Goal: Entertainment & Leisure: Consume media (video, audio)

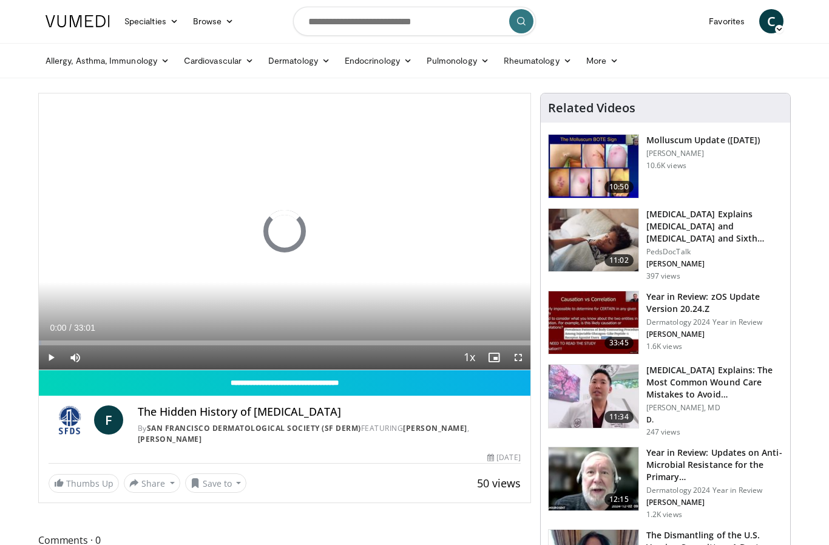
click at [295, 1] on form at bounding box center [414, 21] width 243 height 44
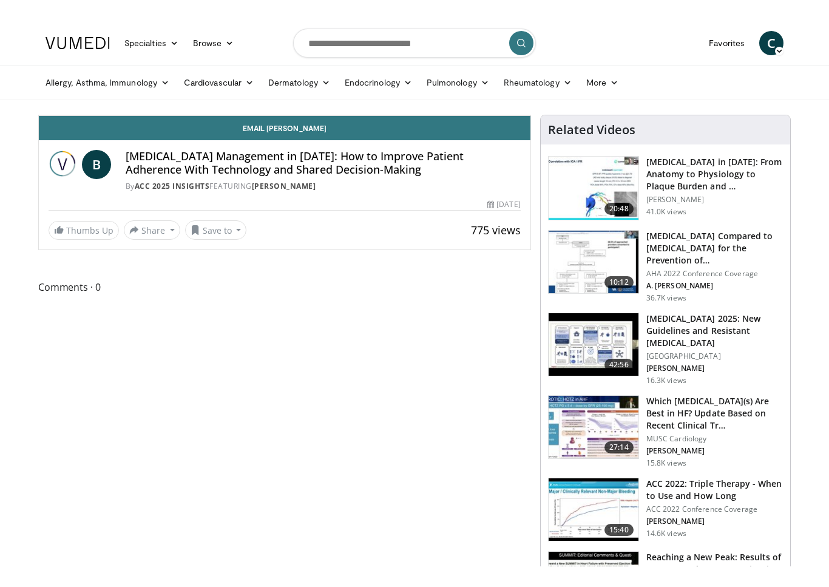
scroll to position [15, 0]
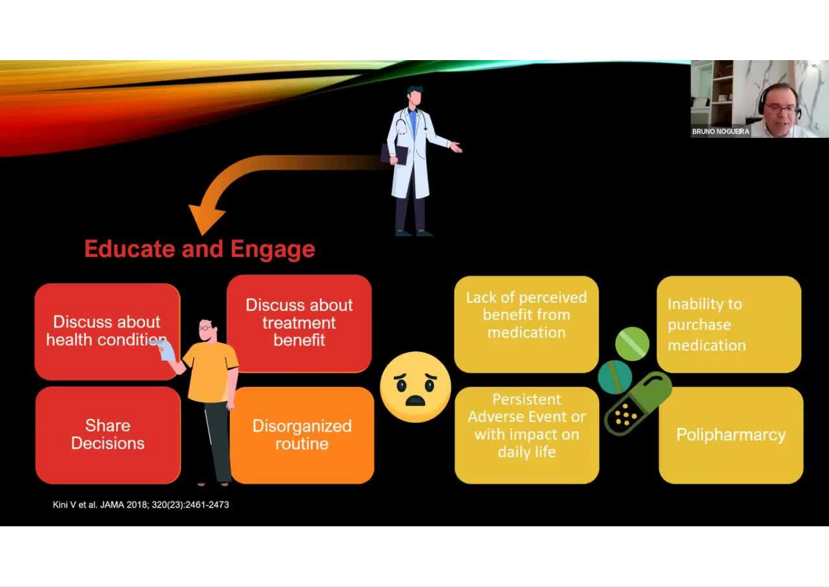
click at [596, 512] on div "10 seconds Tap to unmute" at bounding box center [414, 293] width 829 height 586
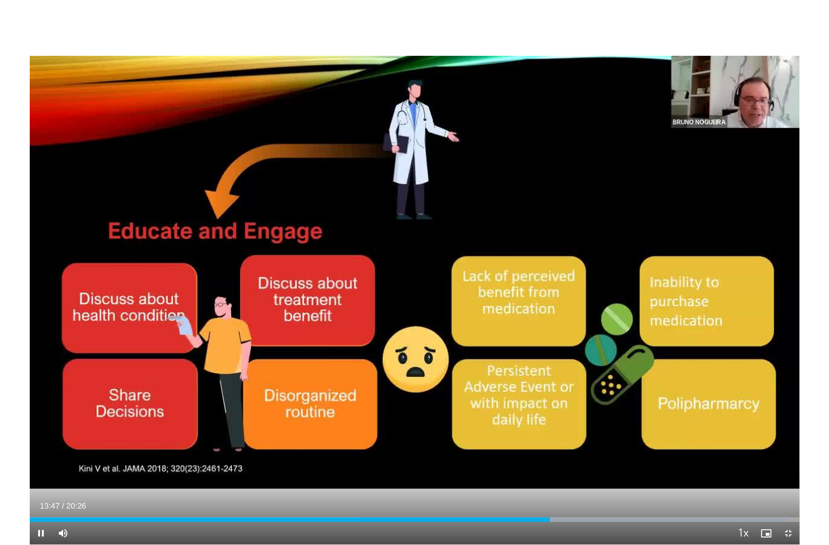
scroll to position [0, 0]
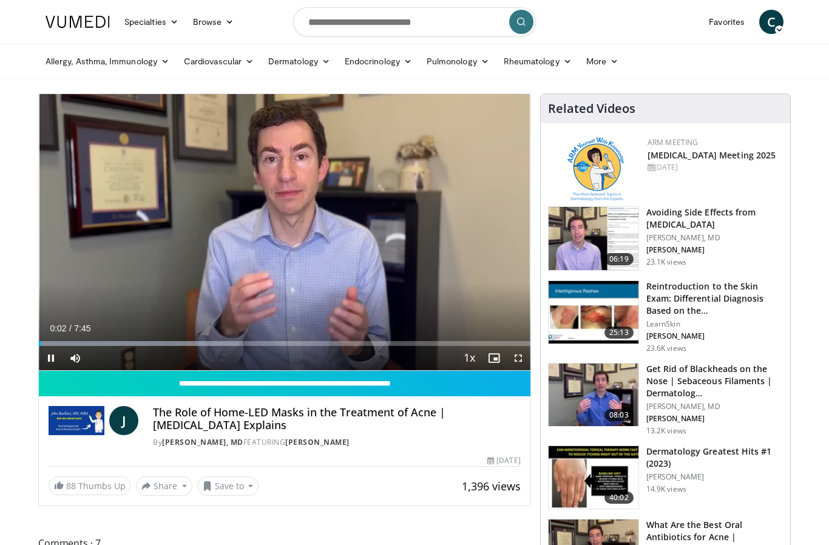
click at [73, 122] on div "10 seconds Tap to unmute" at bounding box center [284, 232] width 491 height 276
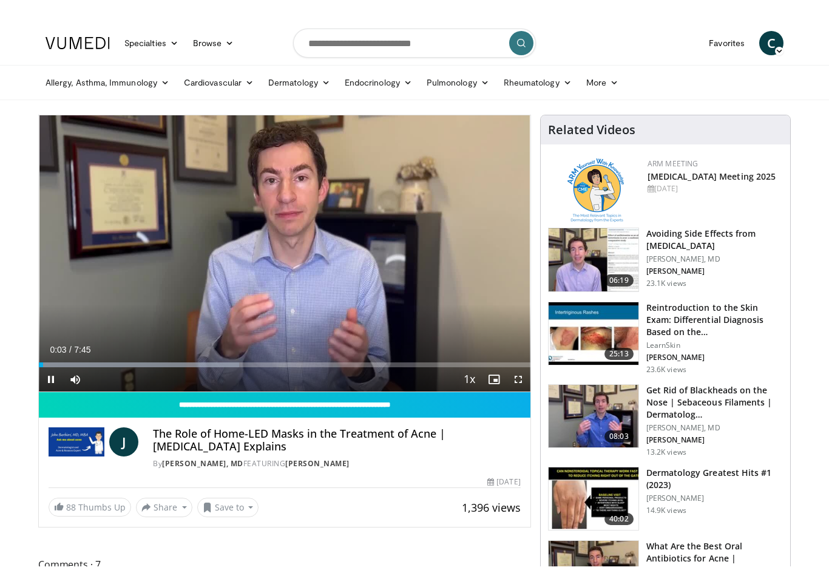
scroll to position [15, 0]
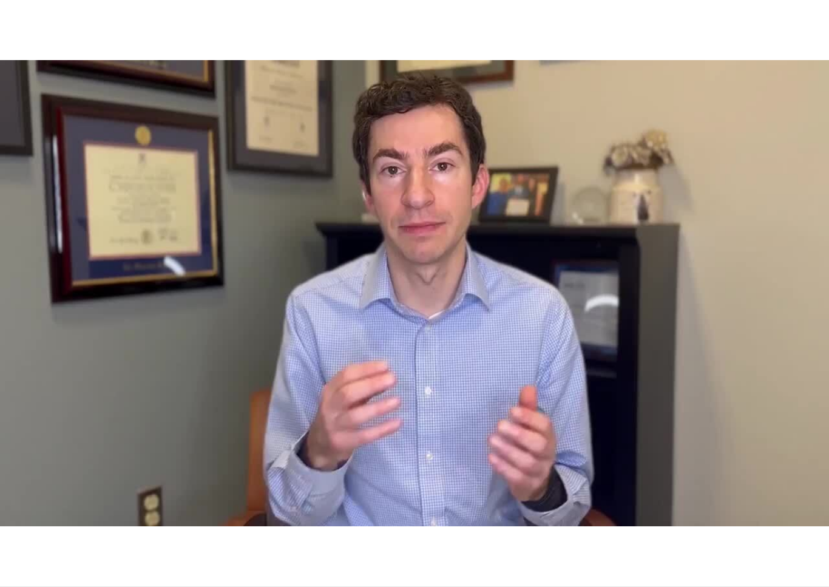
click at [714, 433] on div "10 seconds Tap to unmute" at bounding box center [414, 293] width 829 height 586
click at [683, 479] on div "10 seconds Tap to unmute" at bounding box center [414, 293] width 829 height 586
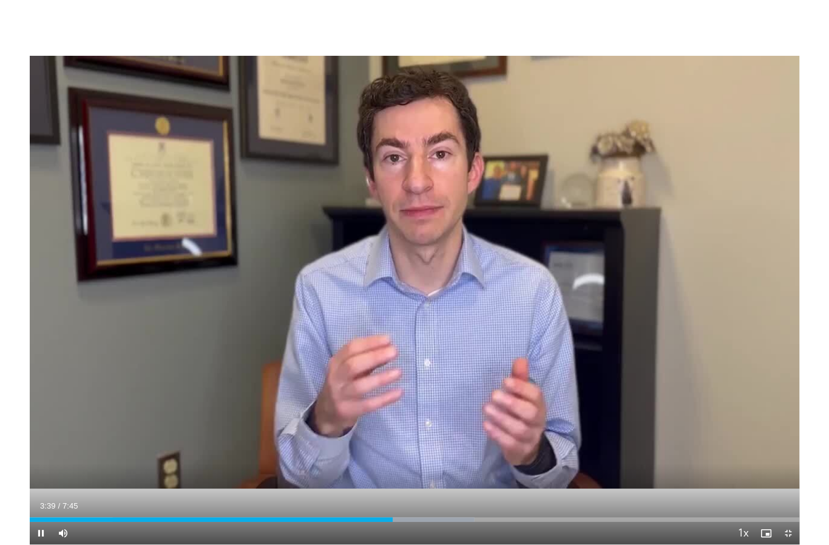
scroll to position [0, 0]
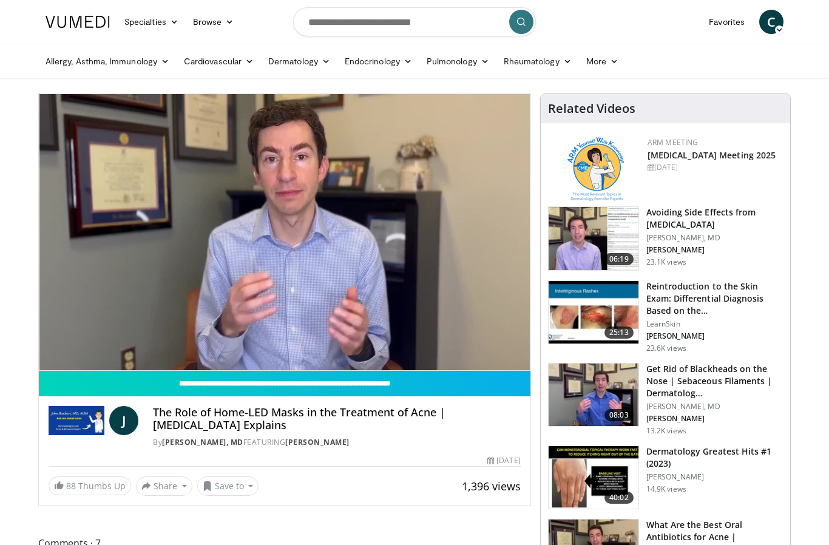
click at [76, 491] on span "88" at bounding box center [72, 486] width 12 height 12
click at [510, 354] on span "Video Player" at bounding box center [518, 358] width 24 height 24
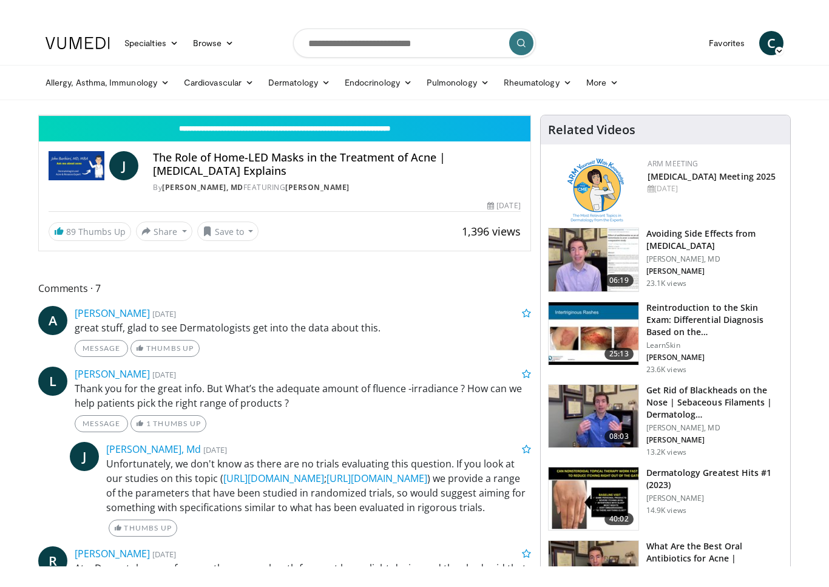
scroll to position [15, 0]
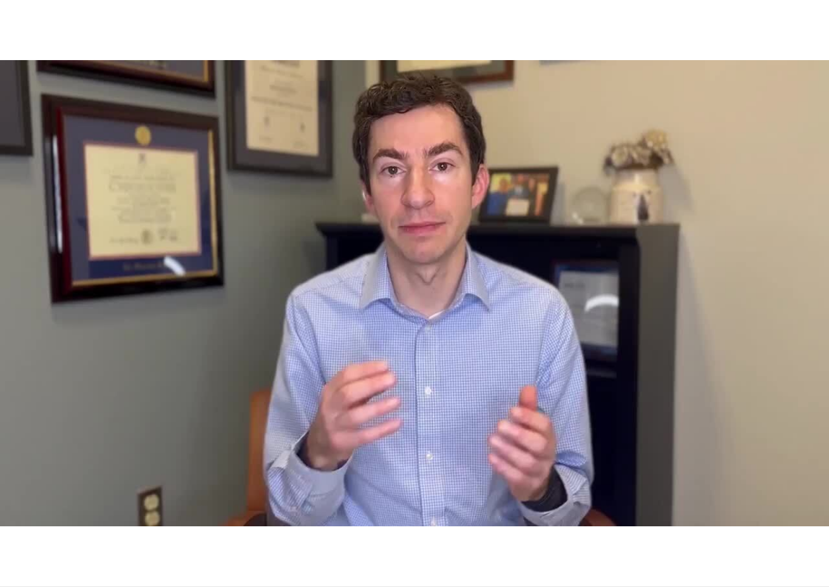
click at [756, 462] on div "10 seconds Tap to unmute" at bounding box center [414, 293] width 829 height 586
